Goal: Transaction & Acquisition: Purchase product/service

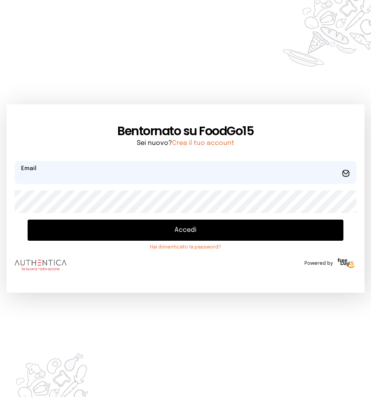
type input "**********"
click at [135, 226] on button "Accedi" at bounding box center [186, 230] width 316 height 21
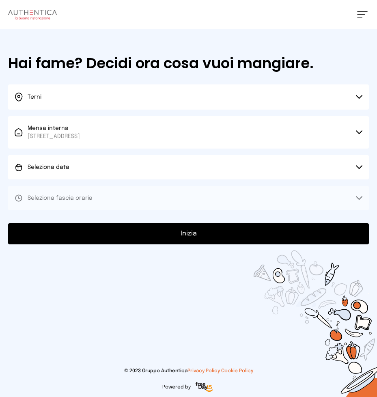
click at [128, 168] on button "Seleziona data" at bounding box center [188, 167] width 361 height 24
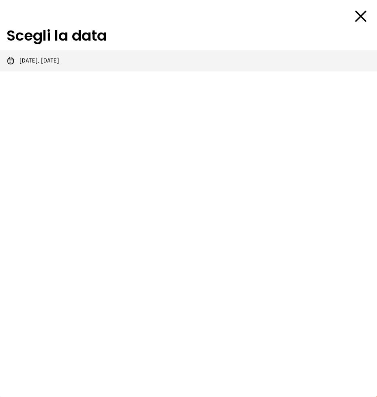
click at [59, 62] on span "[DATE], [DATE]" at bounding box center [39, 61] width 40 height 8
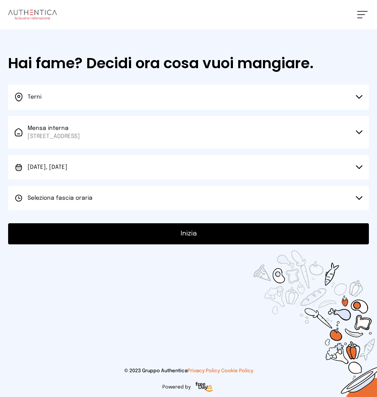
click at [104, 201] on button "Seleziona fascia oraria" at bounding box center [188, 198] width 361 height 24
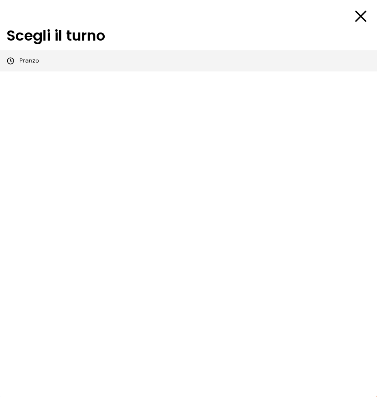
click at [81, 60] on li "Pranzo" at bounding box center [188, 60] width 377 height 21
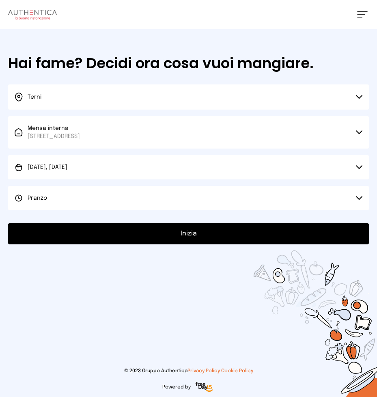
click at [176, 234] on button "Inizia" at bounding box center [188, 233] width 361 height 21
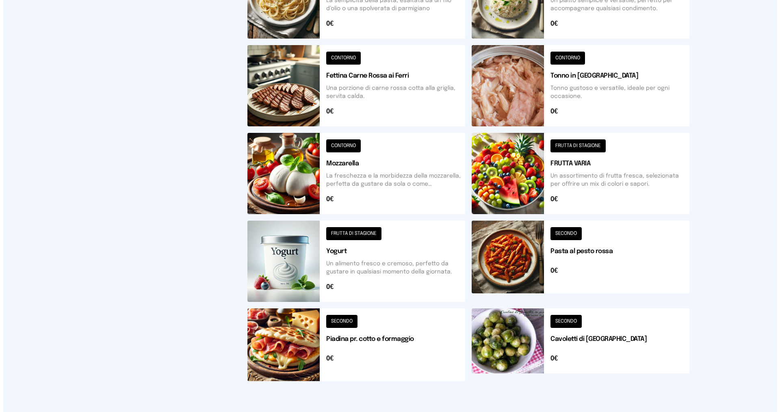
scroll to position [90, 0]
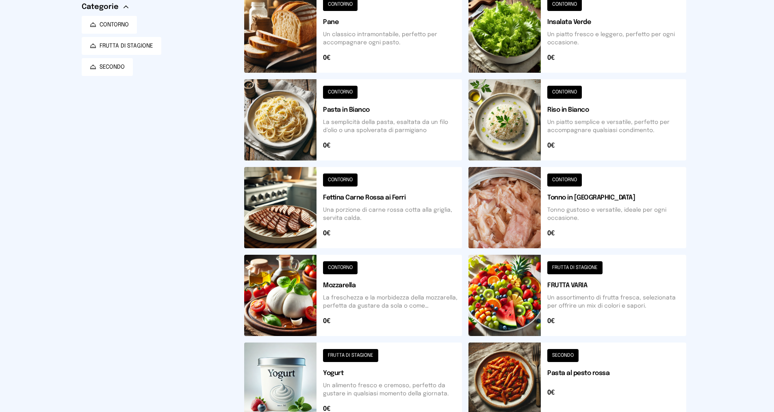
click at [377, 121] on button at bounding box center [353, 119] width 218 height 81
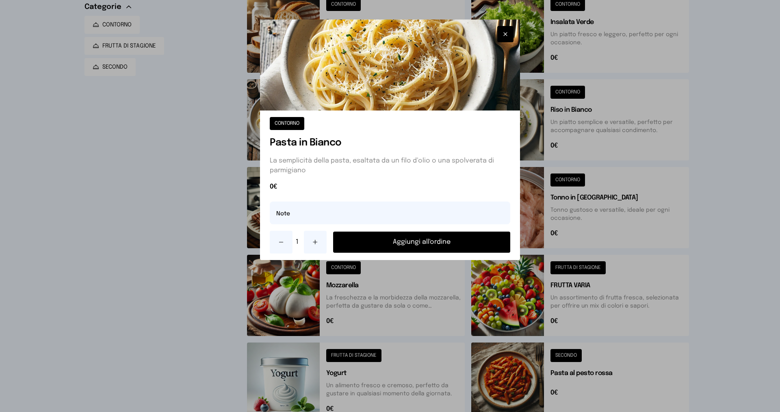
click at [377, 245] on button "Aggiungi all'ordine" at bounding box center [421, 242] width 177 height 21
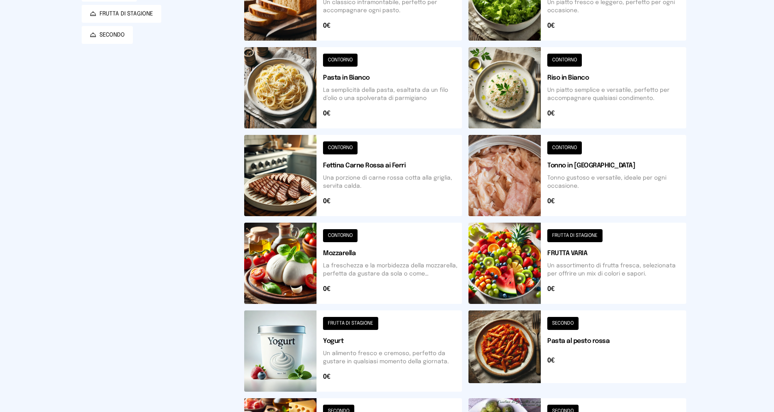
scroll to position [0, 0]
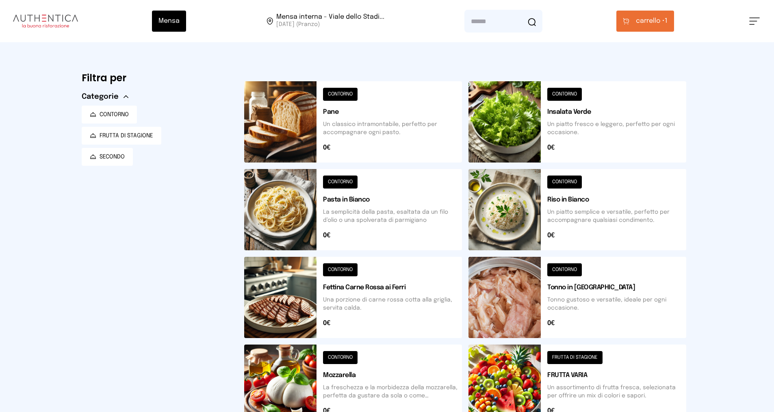
click at [377, 119] on button at bounding box center [577, 121] width 218 height 81
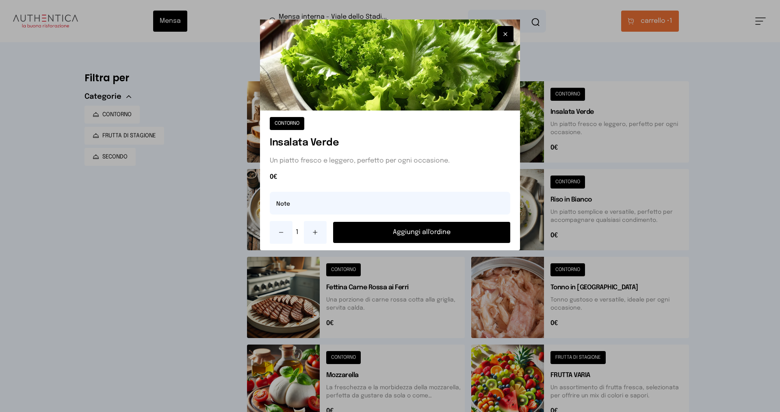
click at [377, 237] on button "Aggiungi all'ordine" at bounding box center [421, 232] width 177 height 21
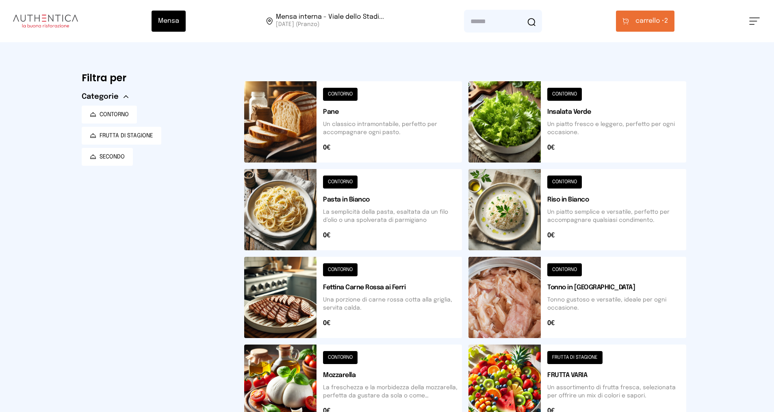
scroll to position [162, 0]
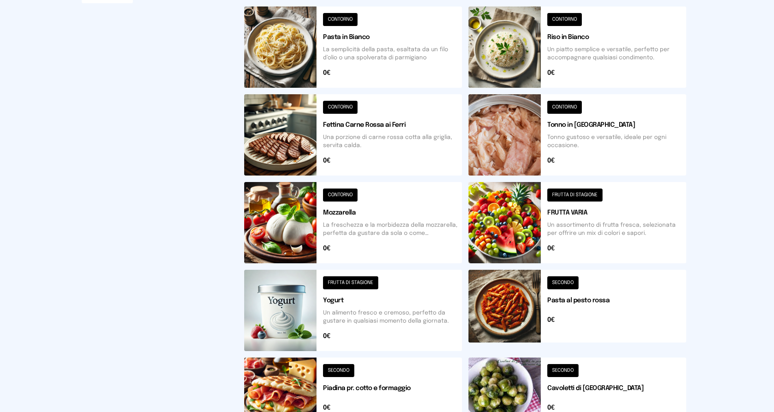
click at [377, 226] on button at bounding box center [577, 222] width 218 height 81
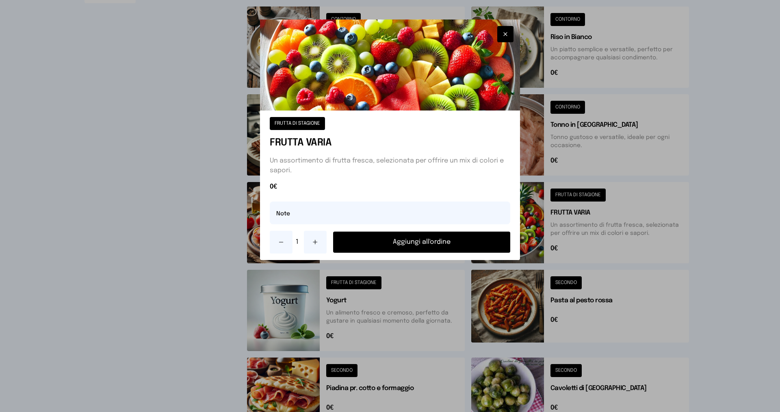
click at [317, 238] on button at bounding box center [315, 242] width 23 height 23
click at [366, 242] on button "Aggiungi all'ordine" at bounding box center [421, 242] width 177 height 21
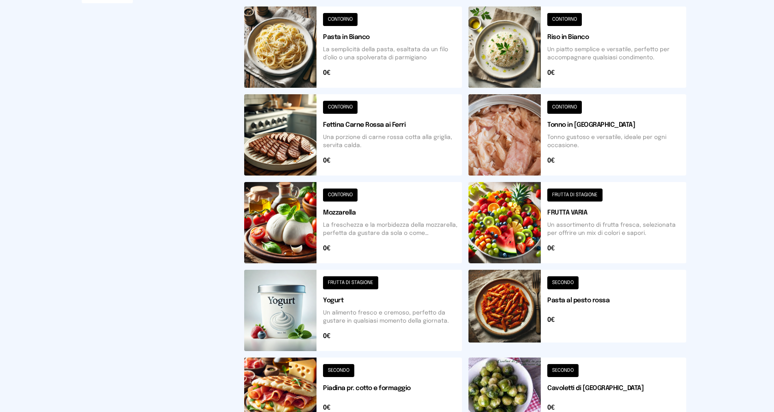
scroll to position [0, 0]
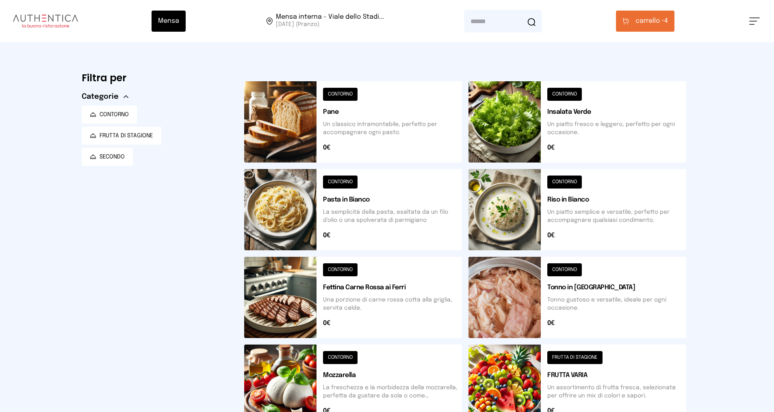
click at [377, 24] on span "carrello •" at bounding box center [649, 21] width 29 height 10
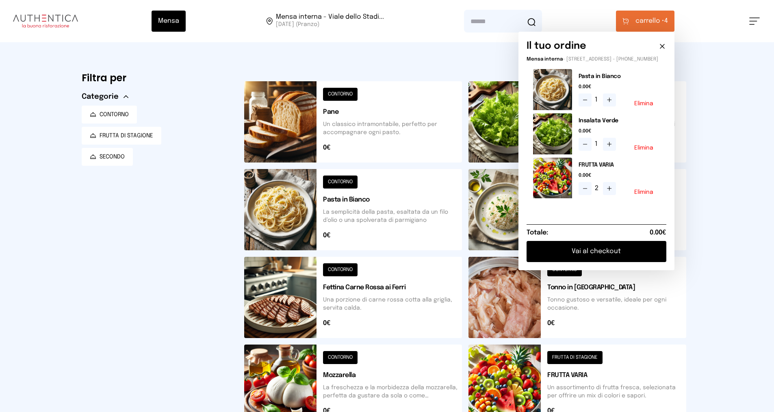
click at [377, 257] on button "Vai al checkout" at bounding box center [596, 251] width 140 height 21
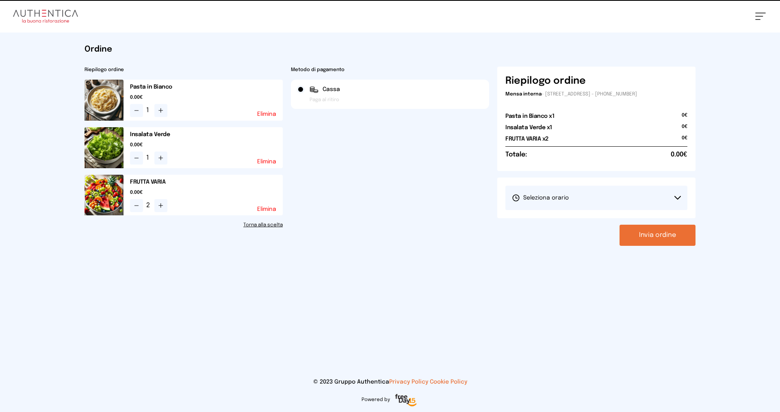
click at [377, 201] on span "Seleziona orario" at bounding box center [540, 198] width 57 height 8
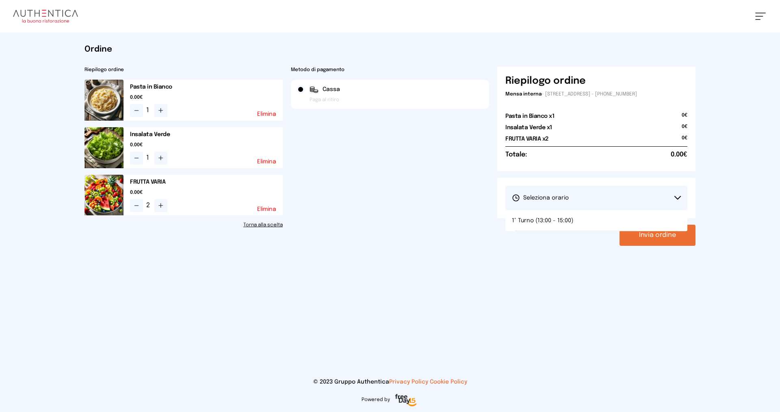
click at [377, 221] on span "1° Turno (13:00 - 15:00)" at bounding box center [542, 220] width 61 height 8
click at [377, 245] on div "Invia ordine" at bounding box center [596, 235] width 198 height 21
click at [249, 223] on link "Torna alla scelta" at bounding box center [183, 225] width 198 height 6
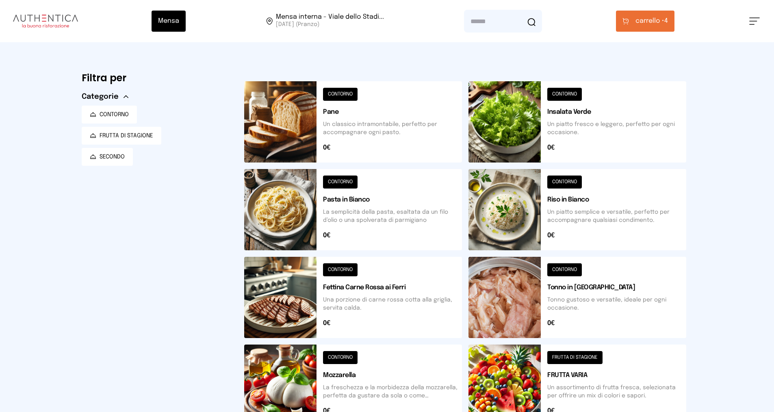
click at [377, 24] on span "carrello •" at bounding box center [649, 21] width 29 height 10
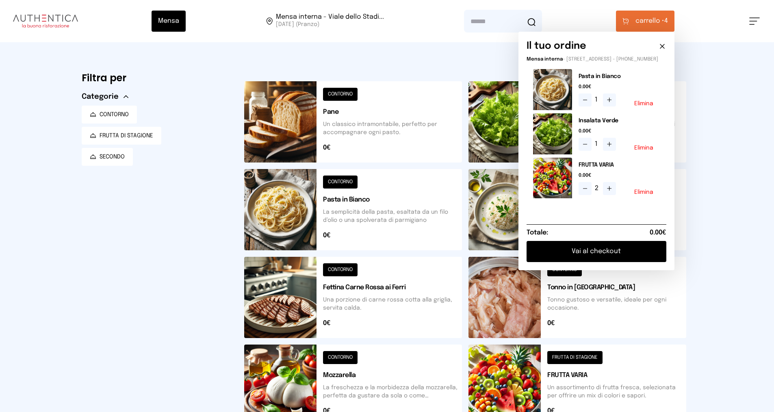
click at [377, 106] on div "1 Elimina" at bounding box center [618, 99] width 81 height 13
click at [377, 106] on button "Elimina" at bounding box center [643, 104] width 19 height 6
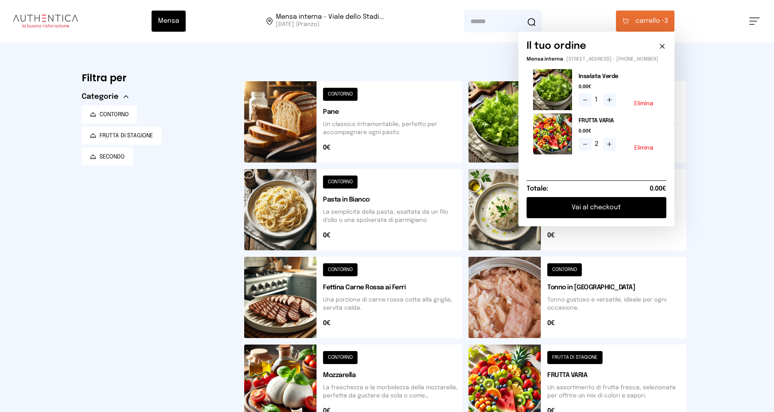
click at [377, 106] on button "Elimina" at bounding box center [643, 104] width 19 height 6
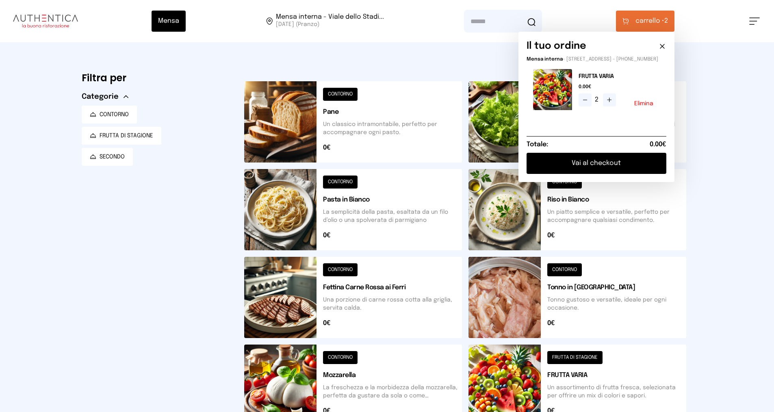
click at [377, 106] on button "Elimina" at bounding box center [643, 104] width 19 height 6
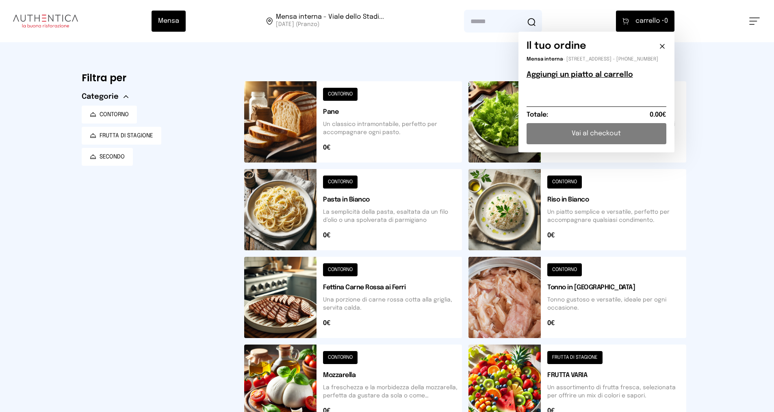
click at [321, 221] on button at bounding box center [353, 209] width 218 height 81
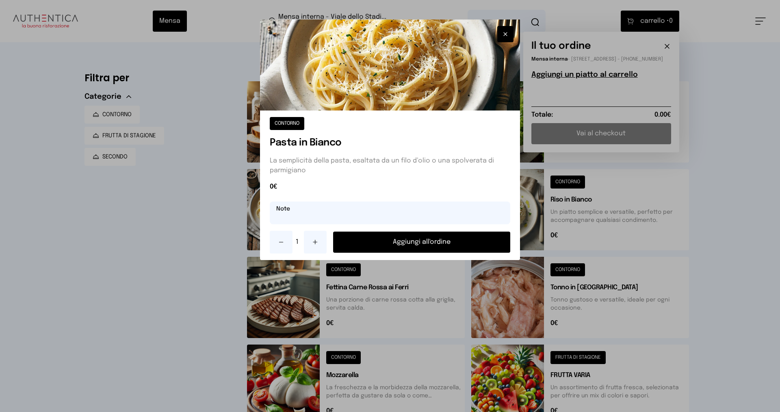
click at [377, 219] on input "text" at bounding box center [390, 212] width 240 height 23
type input "**********"
click at [377, 240] on button "Aggiungi all'ordine" at bounding box center [421, 242] width 177 height 21
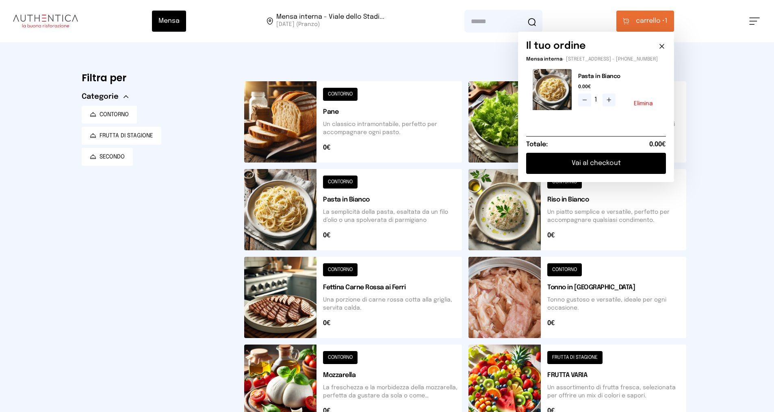
click at [377, 390] on button at bounding box center [577, 384] width 218 height 81
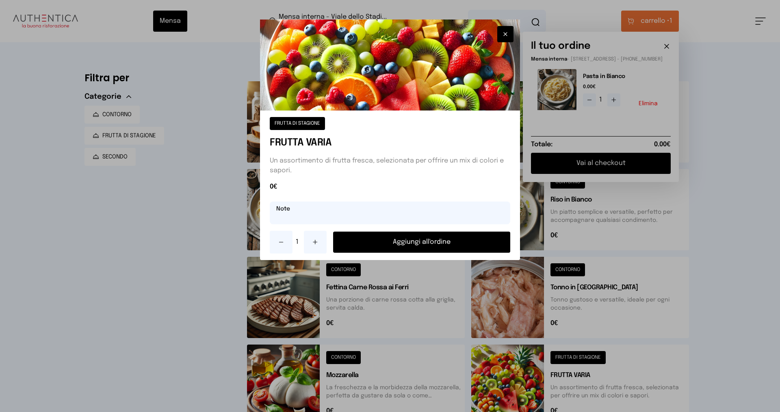
click at [346, 212] on input "text" at bounding box center [390, 212] width 240 height 23
type input "**********"
click at [317, 240] on icon at bounding box center [315, 242] width 6 height 6
click at [377, 238] on button "Aggiungi all'ordine" at bounding box center [421, 242] width 177 height 21
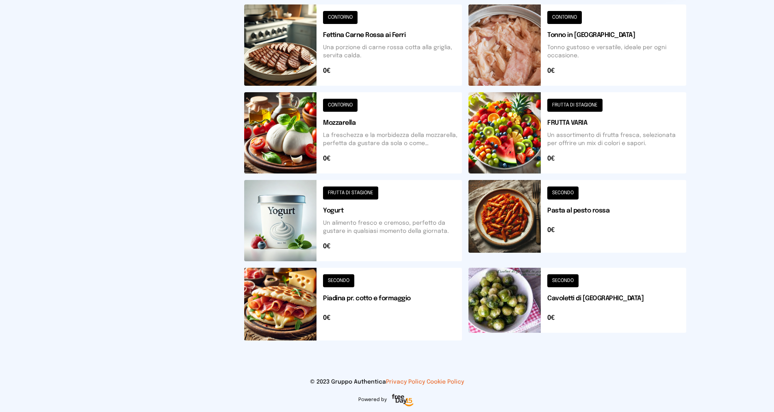
scroll to position [49, 0]
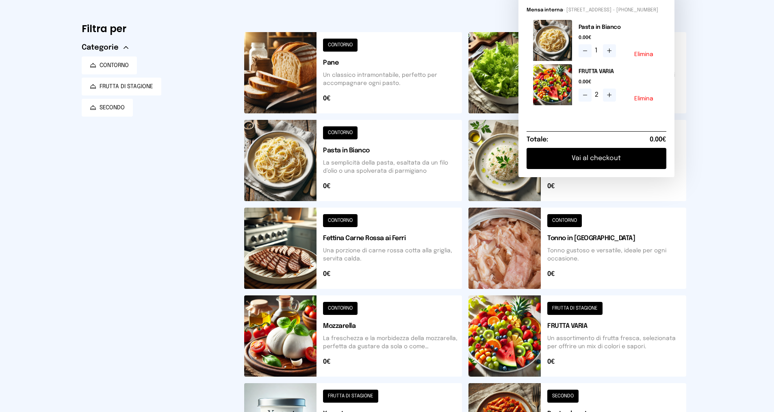
click at [377, 78] on button at bounding box center [577, 72] width 218 height 81
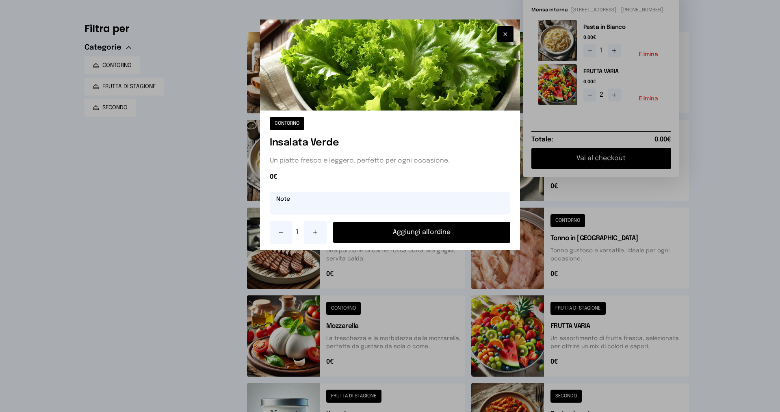
click at [314, 199] on input "text" at bounding box center [390, 203] width 240 height 23
type input "**********"
click at [372, 233] on button "Aggiungi all'ordine" at bounding box center [421, 232] width 177 height 21
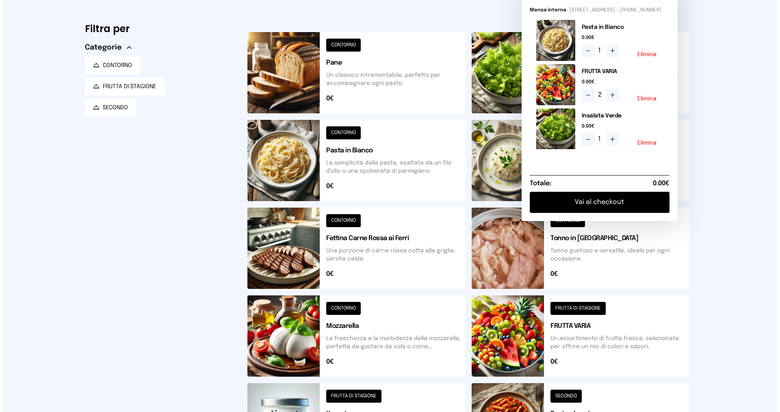
scroll to position [0, 0]
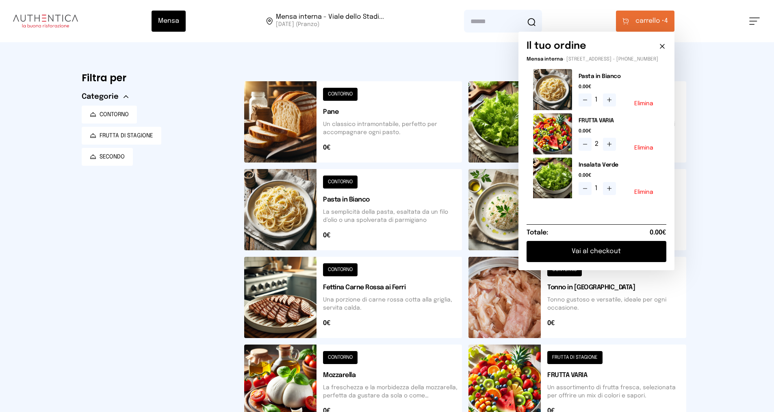
click at [377, 262] on button "Vai al checkout" at bounding box center [596, 251] width 140 height 21
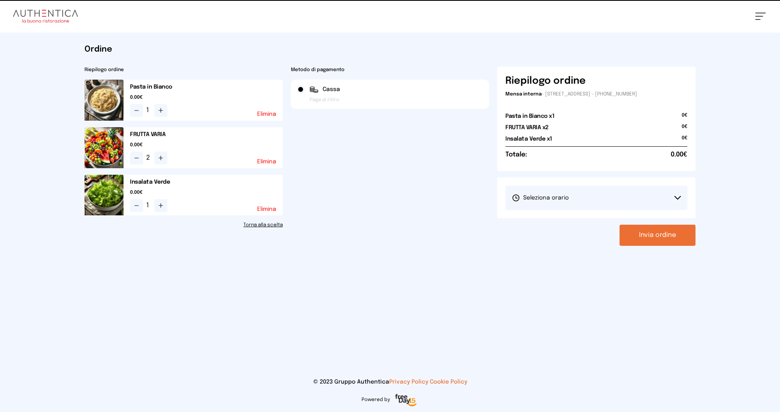
click at [377, 188] on button "Seleziona orario" at bounding box center [596, 198] width 182 height 24
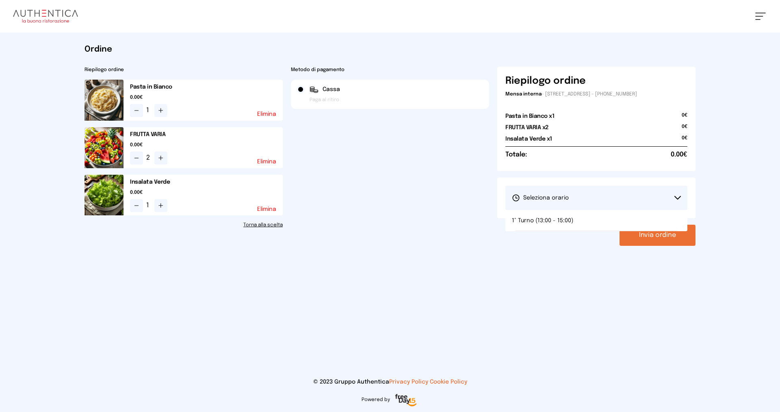
click at [377, 219] on li "1° Turno (13:00 - 15:00)" at bounding box center [596, 220] width 182 height 21
click at [377, 236] on button "Invia ordine" at bounding box center [657, 235] width 76 height 21
